Goal: Task Accomplishment & Management: Use online tool/utility

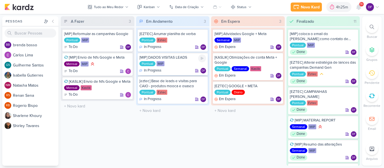
click at [173, 61] on div "Pontual MIP" at bounding box center [172, 64] width 67 height 6
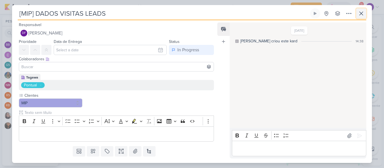
click at [364, 14] on icon at bounding box center [360, 13] width 7 height 7
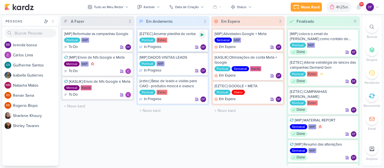
click at [204, 34] on icon at bounding box center [202, 35] width 4 height 4
click at [201, 34] on icon at bounding box center [202, 35] width 4 height 4
click at [298, 3] on button "Novo Kard" at bounding box center [306, 7] width 31 height 9
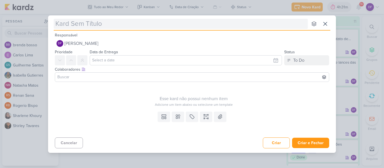
click at [109, 24] on input "text" at bounding box center [181, 24] width 254 height 10
type input "[K"
type input "[KASLIK"
type input "[KASLIK] REUNIÃO"
type input "[KASLIK] REUNIÃO SEMANAL"
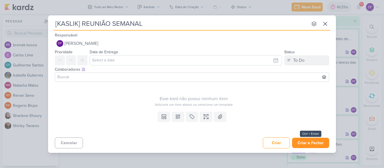
type input "[KASLIK] REUNIÃO SEMANAL"
click at [295, 143] on button "Criar e Fechar" at bounding box center [310, 143] width 37 height 10
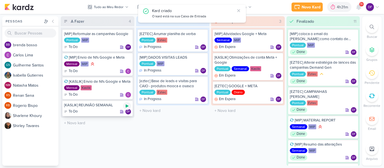
click at [127, 107] on icon at bounding box center [127, 106] width 3 height 3
